Goal: Navigation & Orientation: Find specific page/section

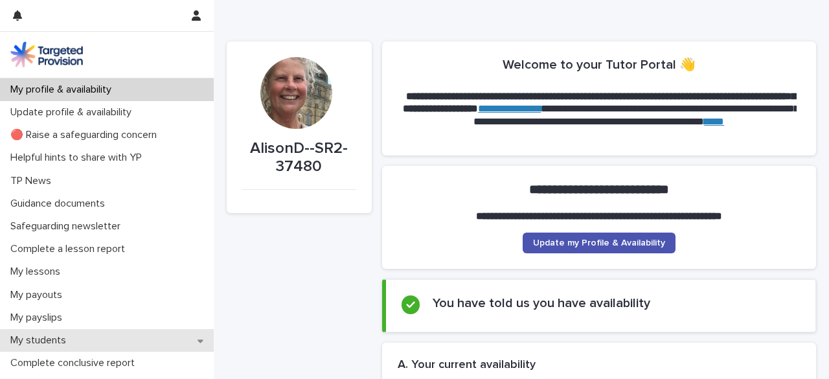
click at [60, 343] on p "My students" at bounding box center [40, 340] width 71 height 12
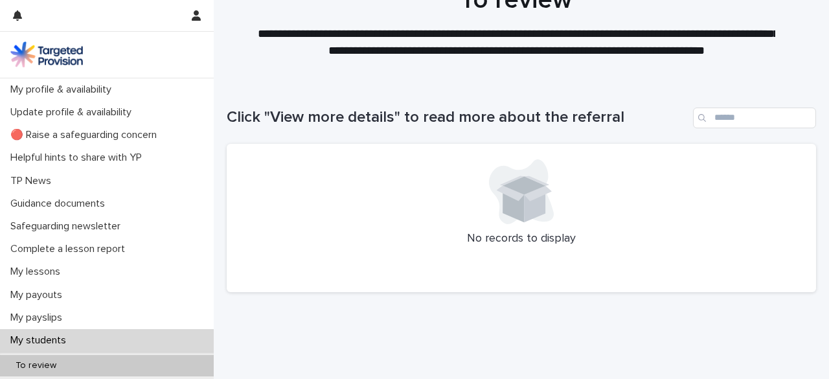
scroll to position [74, 0]
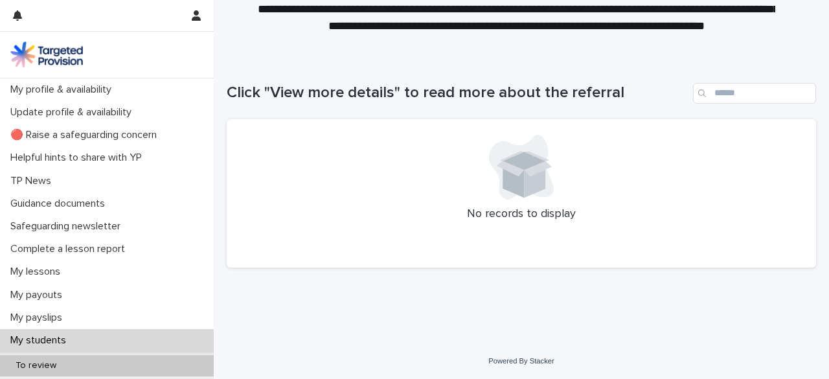
click at [64, 337] on p "My students" at bounding box center [40, 340] width 71 height 12
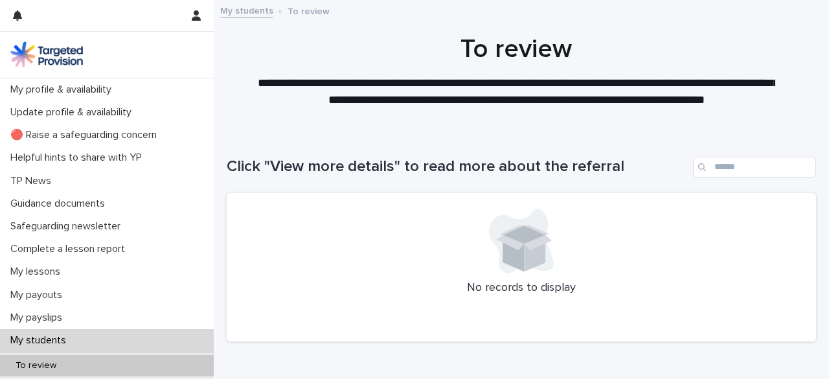
click at [254, 11] on link "My students" at bounding box center [246, 10] width 53 height 15
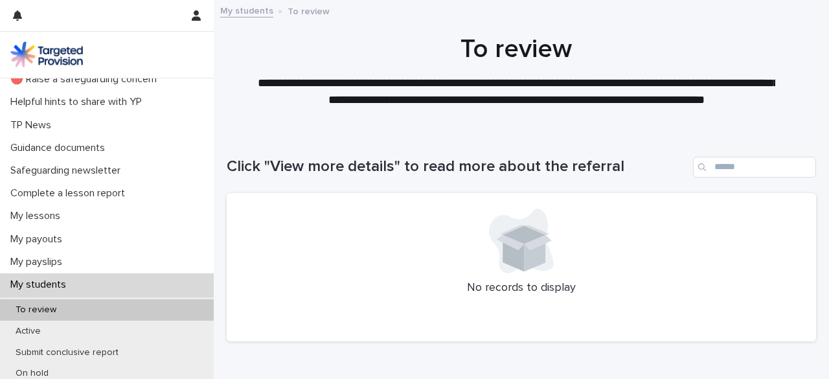
scroll to position [91, 0]
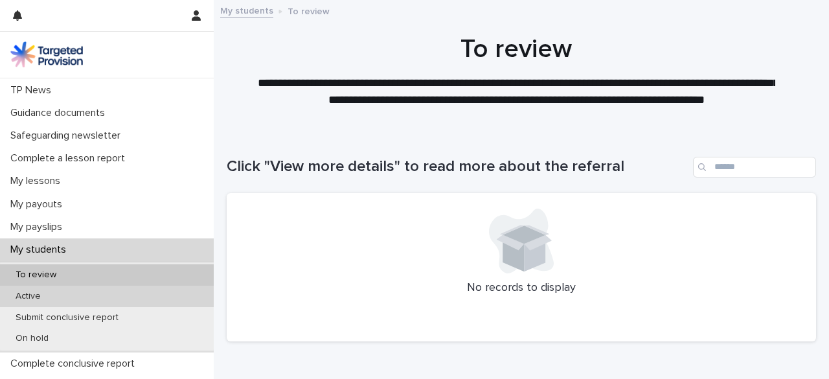
click at [33, 297] on p "Active" at bounding box center [28, 296] width 46 height 11
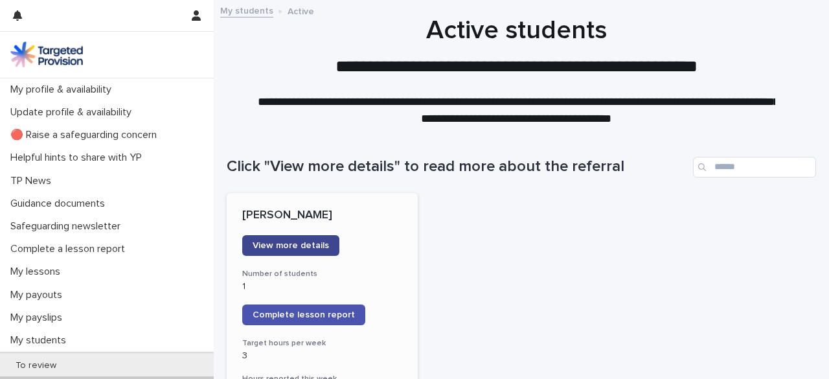
click at [287, 252] on link "View more details" at bounding box center [290, 245] width 97 height 21
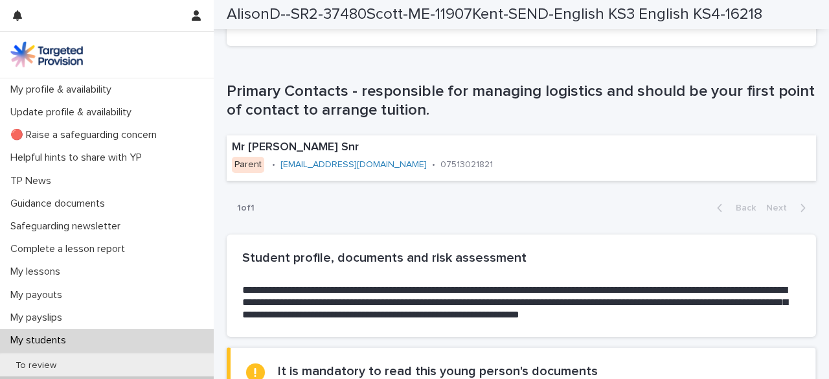
scroll to position [913, 0]
